Goal: Task Accomplishment & Management: Use online tool/utility

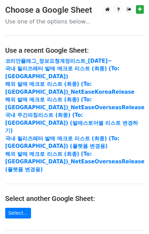
scroll to position [133, 0]
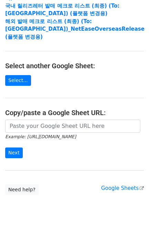
click at [54, 102] on main "Choose a Google Sheet Use one of the options below... Use a recent Google Sheet…" at bounding box center [74, 33] width 149 height 323
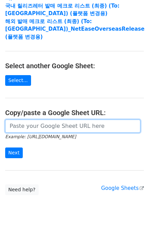
click at [53, 120] on input "url" at bounding box center [72, 126] width 135 height 13
paste input "https://docs.google.com/spreadsheets/d/1KHcYv3-vWRWtZN51Yi1JdLg8VtCH7JkDX6q9Zm9…"
type input "https://docs.google.com/spreadsheets/d/1KHcYv3-vWRWtZN51Yi1JdLg8VtCH7JkDX6q9Zm9…"
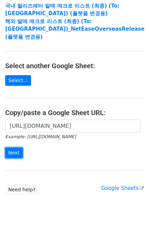
click at [15, 148] on input "Next" at bounding box center [14, 153] width 18 height 11
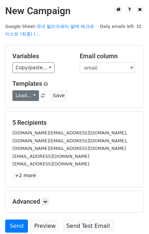
click at [23, 91] on div "Templates Load... 코리안 플래그 정보요청 계정 리스트 (2025.05 신버전) 국내 발매레터 양식 해외 발매레터 양식 주간 피칭…" at bounding box center [74, 90] width 134 height 21
click at [23, 92] on link "Load..." at bounding box center [25, 95] width 27 height 11
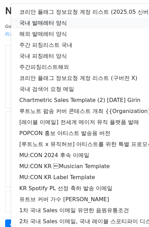
click at [58, 21] on link "국내 발매레터 양식" at bounding box center [121, 23] width 221 height 11
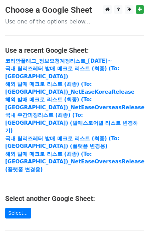
scroll to position [133, 0]
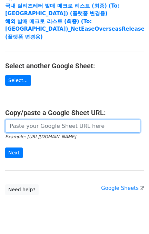
click at [54, 120] on input "url" at bounding box center [72, 126] width 135 height 13
paste input "https://docs.google.com/spreadsheets/d/1Fffh0aXXxUJnUBnDpPhUN0msiv0YVAiD6hW2MP4…"
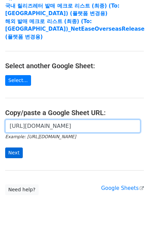
scroll to position [0, 161]
type input "https://docs.google.com/spreadsheets/d/1Fffh0aXXxUJnUBnDpPhUN0msiv0YVAiD6hW2MP4…"
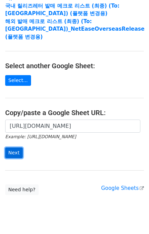
drag, startPoint x: 12, startPoint y: 137, endPoint x: 49, endPoint y: 132, distance: 36.8
click at [11, 148] on input "Next" at bounding box center [14, 153] width 18 height 11
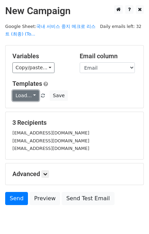
click at [23, 99] on link "Load..." at bounding box center [25, 95] width 27 height 11
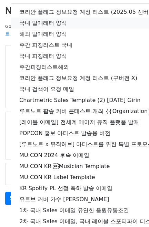
click at [42, 19] on link "국내 발매레터 양식" at bounding box center [121, 23] width 221 height 11
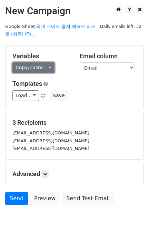
click at [40, 65] on link "Copy/paste..." at bounding box center [33, 67] width 42 height 11
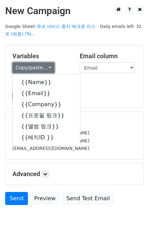
click at [40, 65] on link "Copy/paste..." at bounding box center [33, 67] width 42 height 11
